Goal: Task Accomplishment & Management: Use online tool/utility

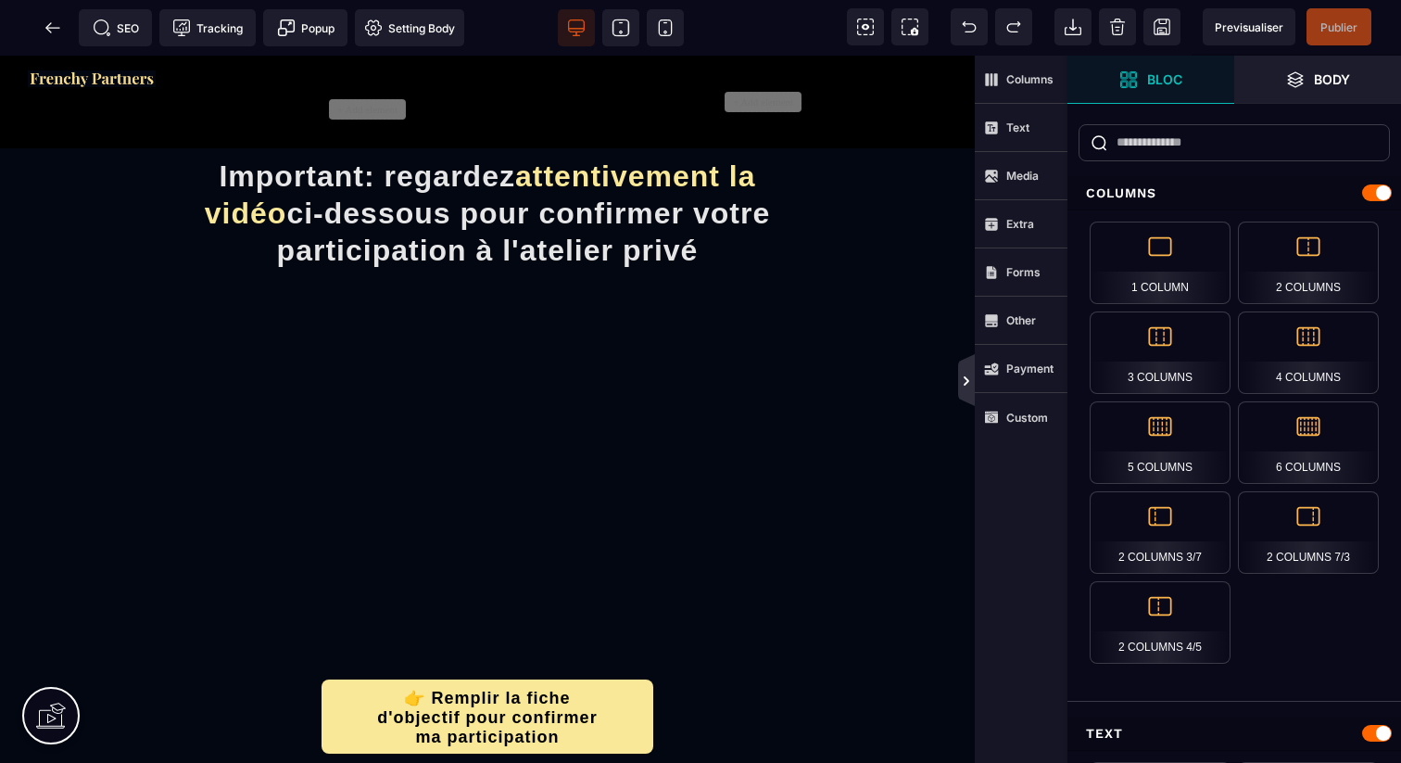
drag, startPoint x: 971, startPoint y: 383, endPoint x: 990, endPoint y: 327, distance: 58.6
click at [971, 383] on icon at bounding box center [966, 381] width 15 height 15
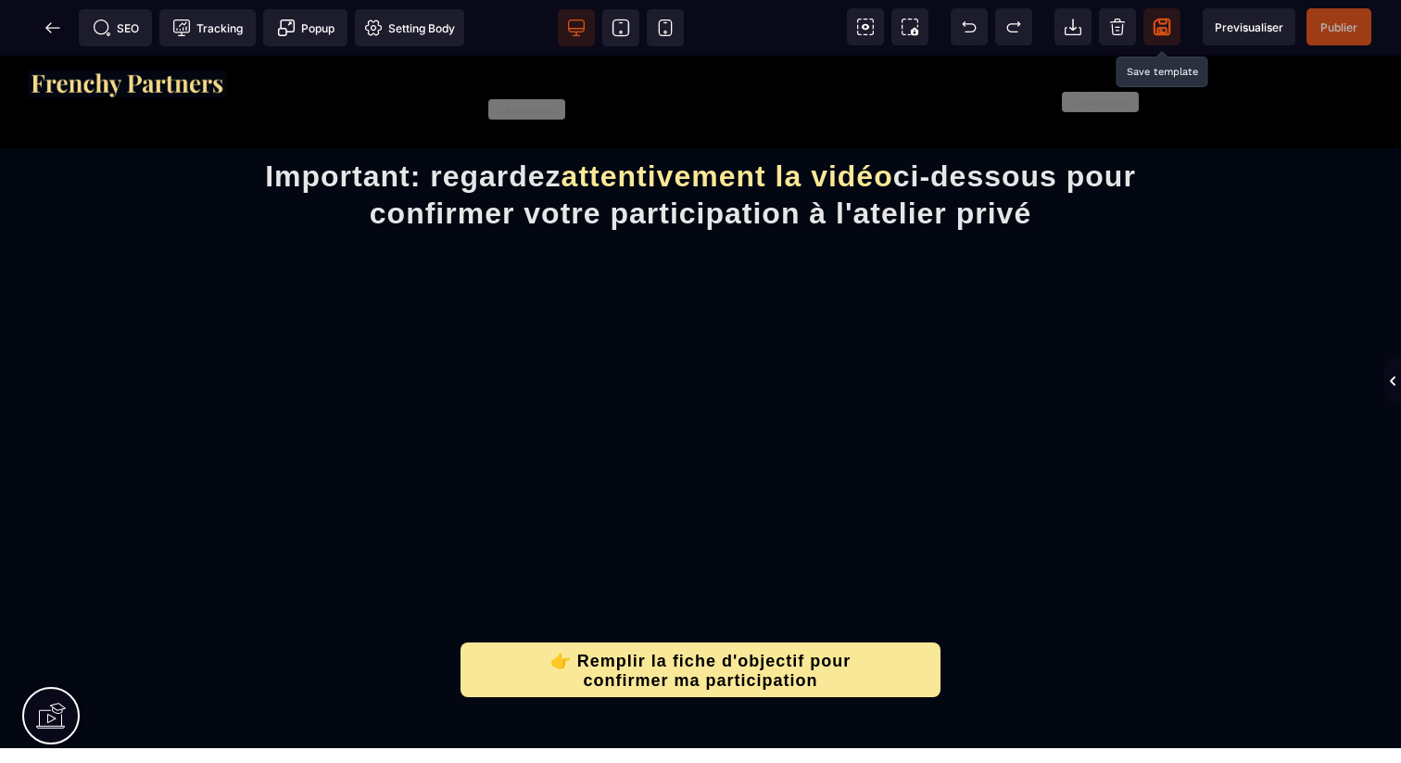
click at [1160, 33] on icon at bounding box center [1162, 27] width 17 height 17
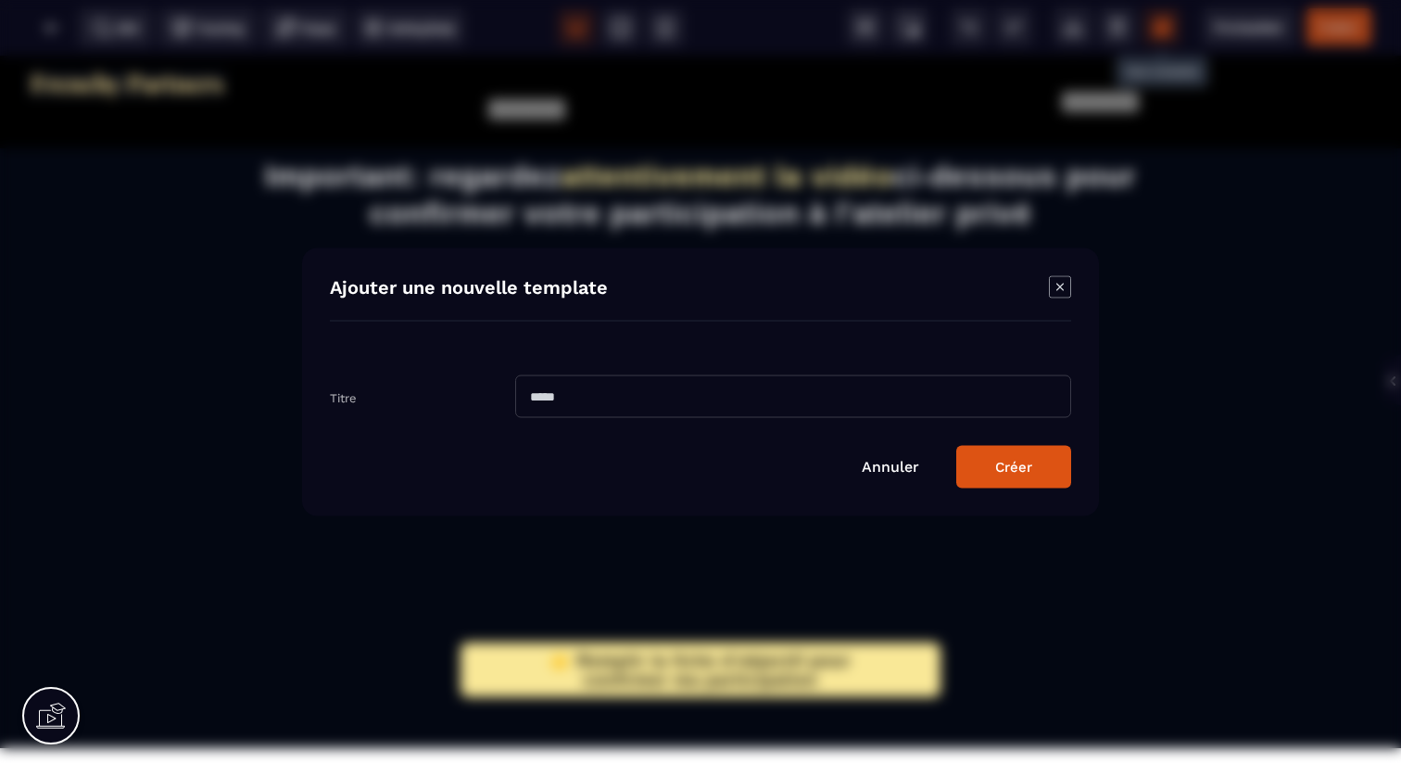
click at [609, 387] on input "Modal window" at bounding box center [793, 395] width 556 height 43
type input "**********"
click at [995, 464] on div "Créer" at bounding box center [1013, 466] width 37 height 17
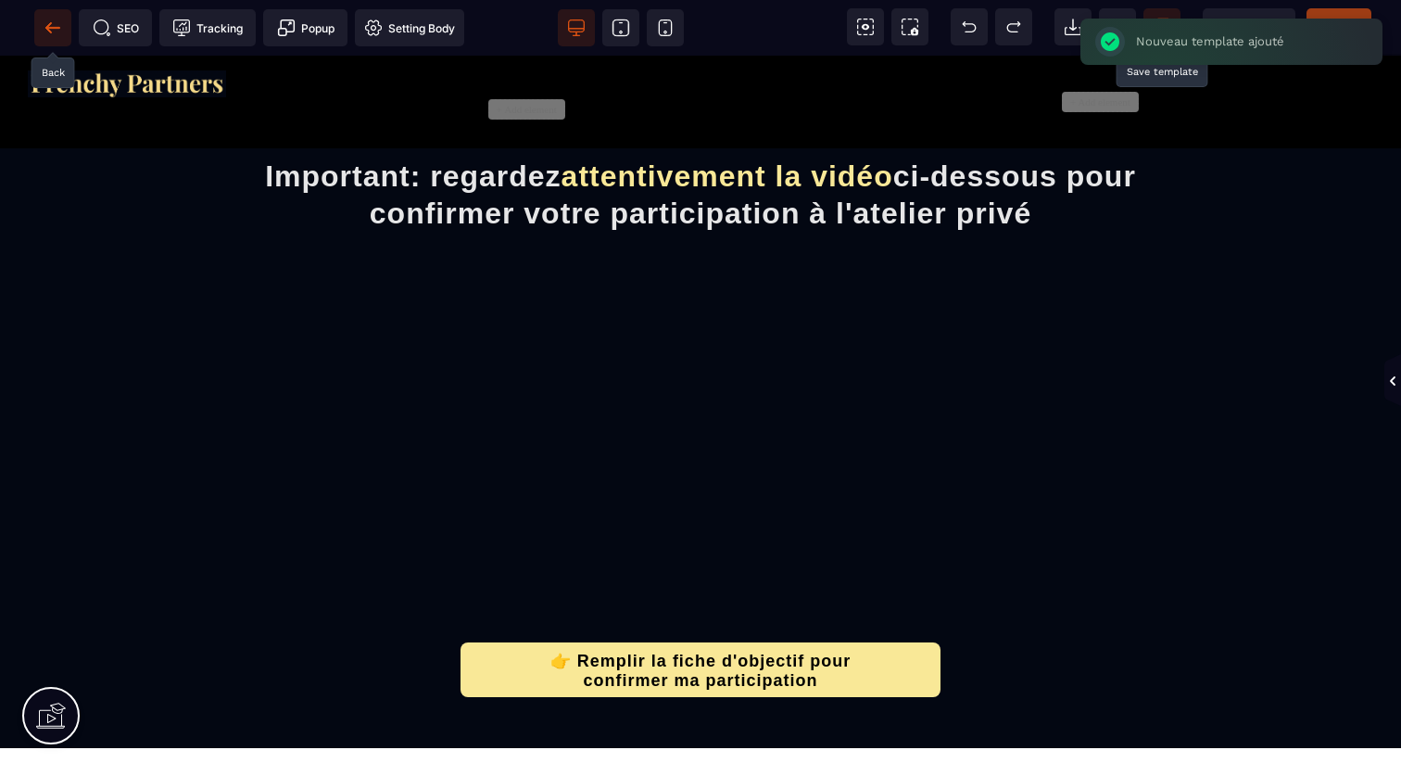
click at [51, 32] on icon at bounding box center [48, 27] width 6 height 10
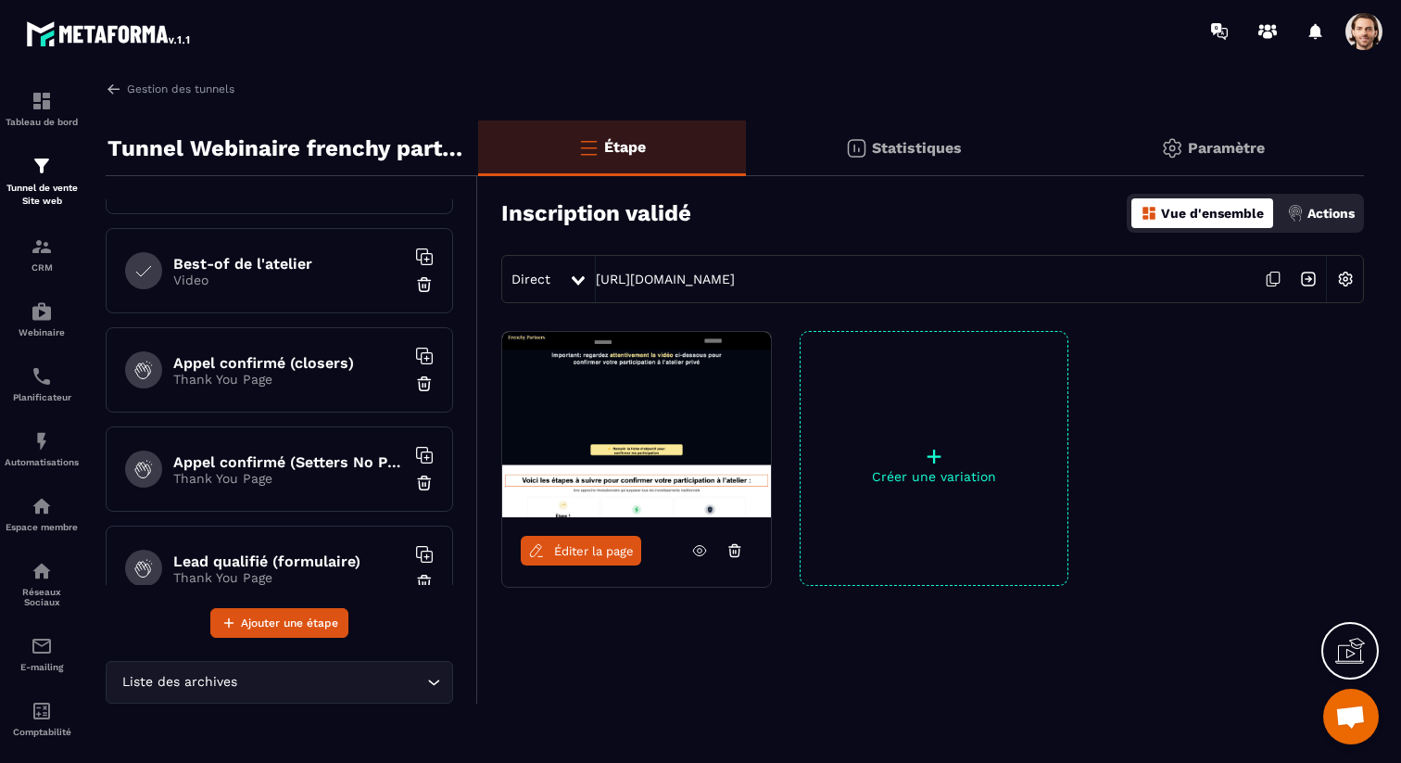
scroll to position [367, 0]
click at [297, 388] on div "Appel confirmé (closers) Thank You Page" at bounding box center [280, 370] width 348 height 85
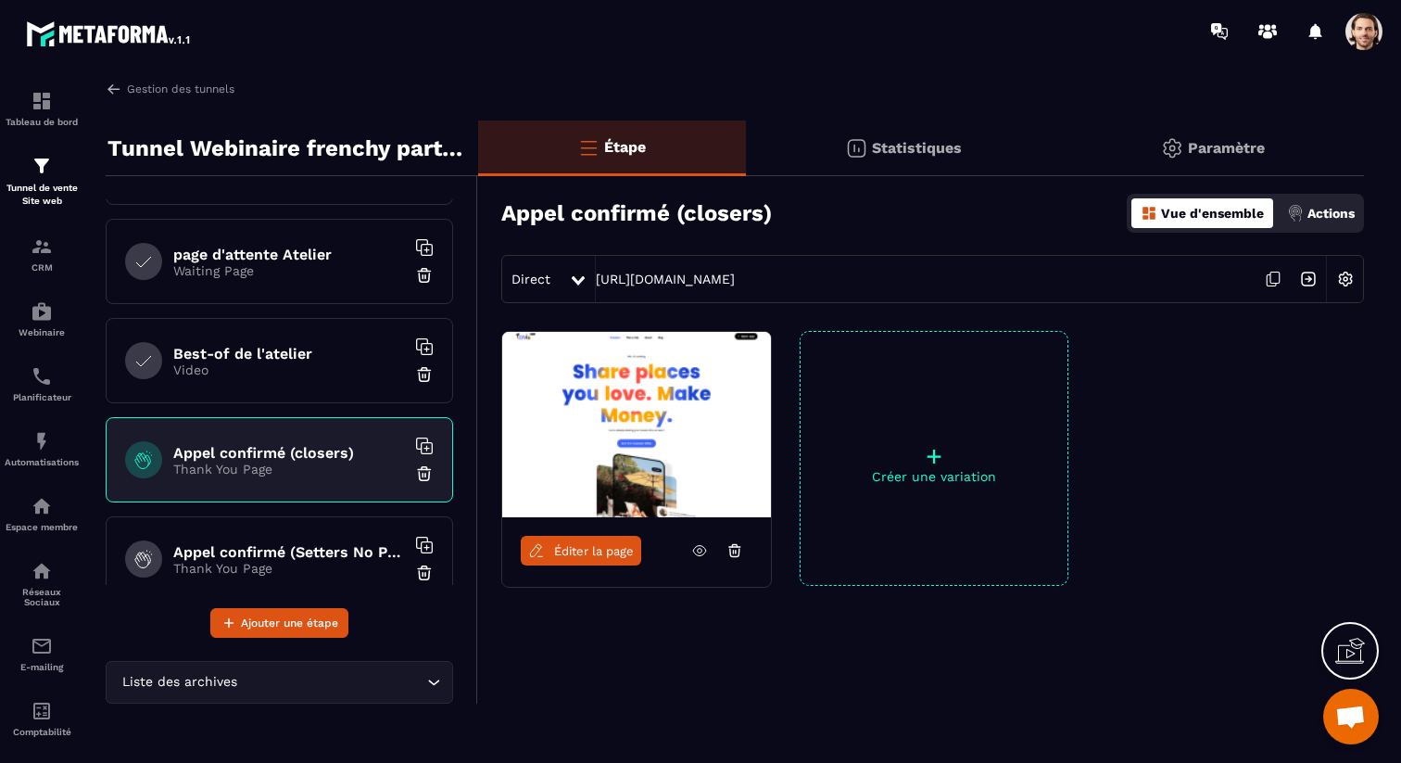
scroll to position [332, 0]
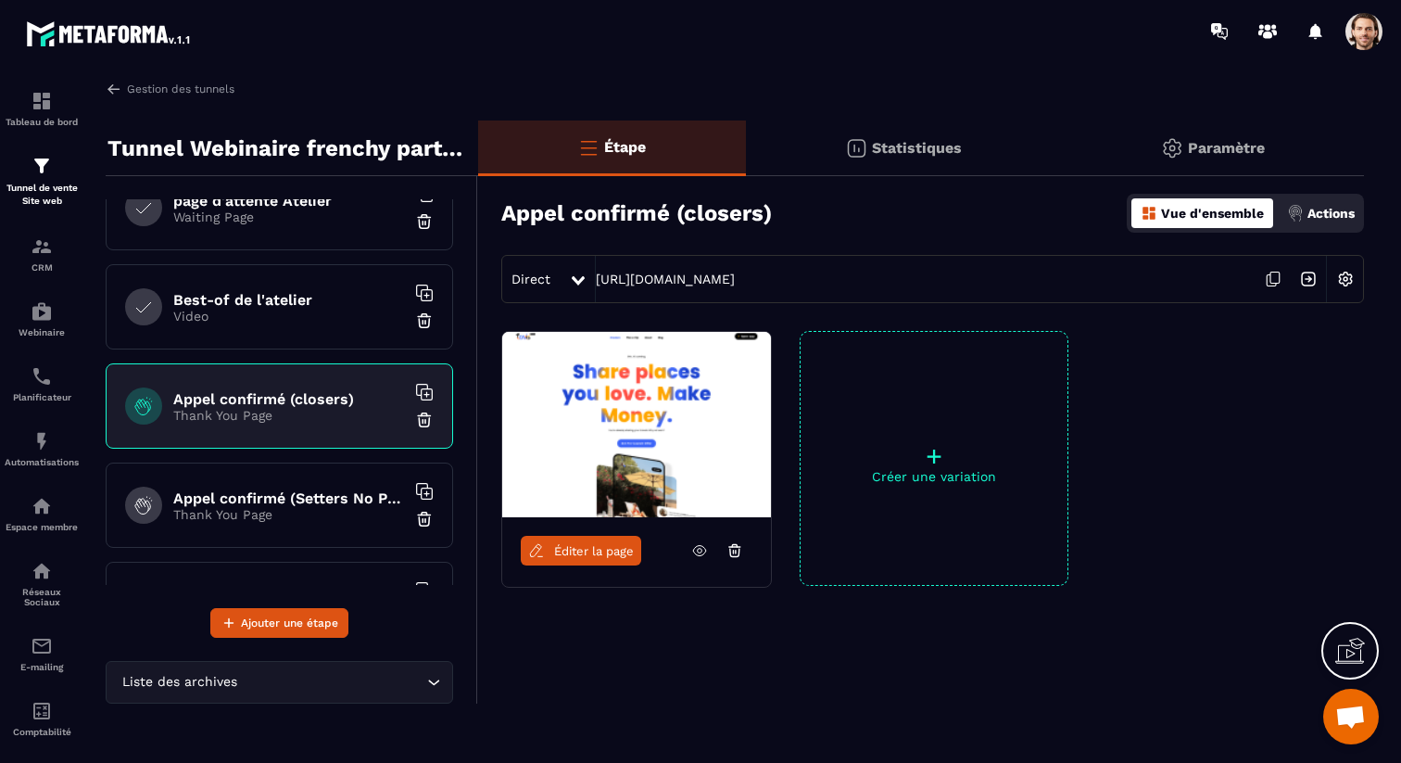
click at [961, 456] on p "+" at bounding box center [934, 456] width 267 height 26
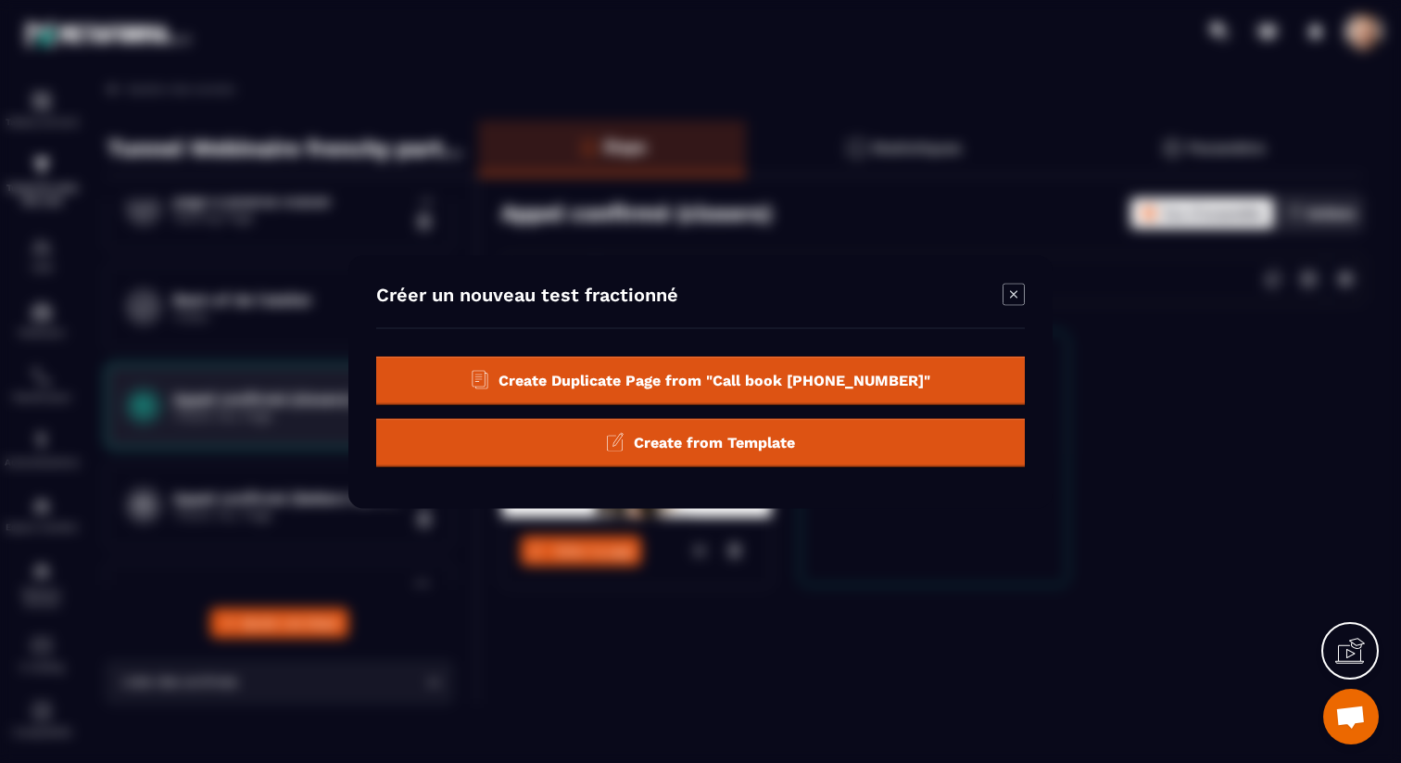
click at [814, 434] on div "Create from Template" at bounding box center [700, 442] width 649 height 48
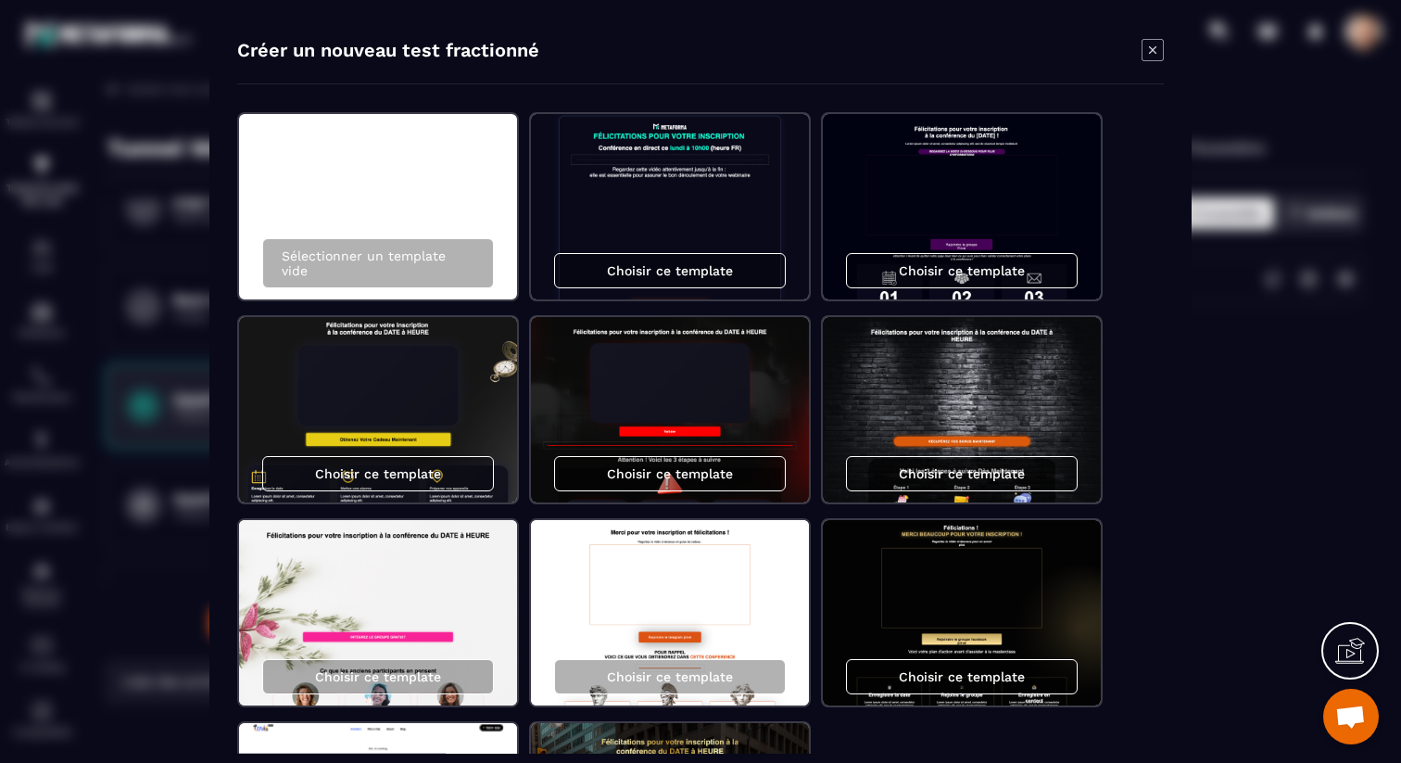
scroll to position [184, 0]
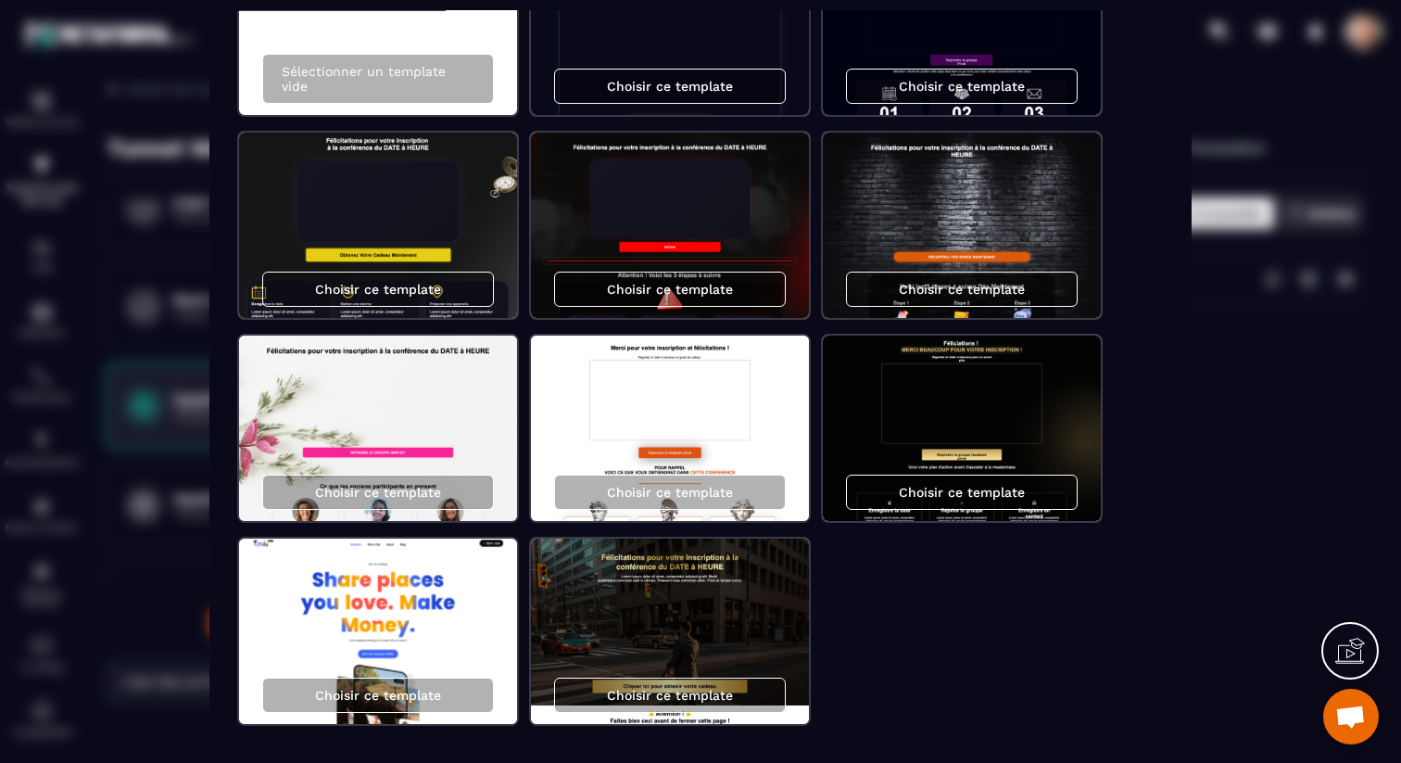
click at [1238, 456] on div "Modal window" at bounding box center [700, 381] width 1401 height 763
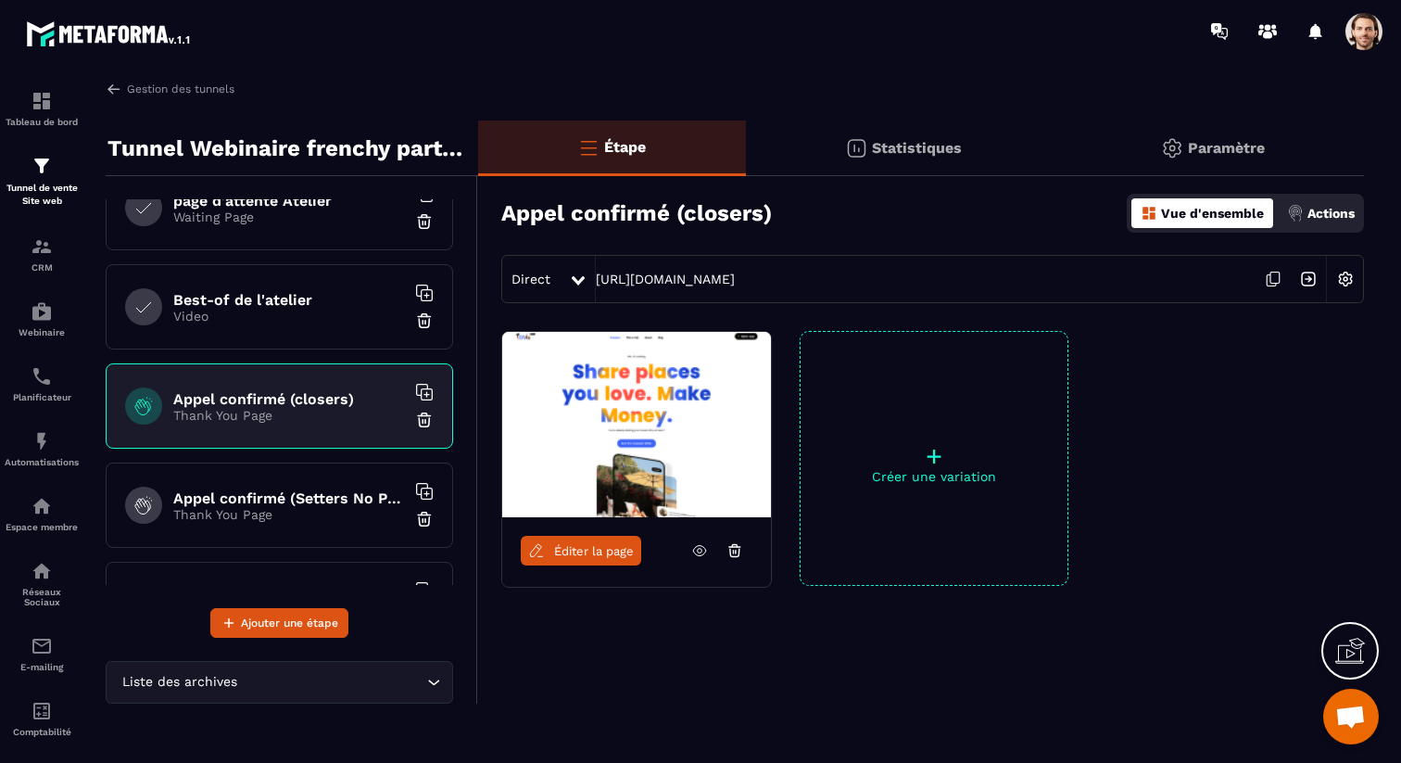
click at [589, 552] on span "Éditer la page" at bounding box center [594, 551] width 80 height 14
